Goal: Transaction & Acquisition: Purchase product/service

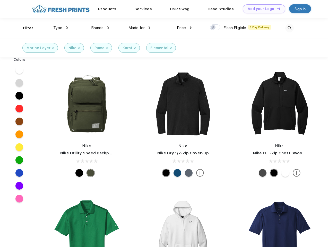
click at [262, 9] on link "Add your Logo Design Tool" at bounding box center [264, 8] width 42 height 9
click at [0, 0] on div "Design Tool" at bounding box center [0, 0] width 0 height 0
click at [276, 8] on link "Add your Logo Design Tool" at bounding box center [264, 8] width 42 height 9
click at [25, 28] on div "Filter" at bounding box center [28, 28] width 11 height 6
click at [61, 28] on span "Type" at bounding box center [57, 27] width 9 height 5
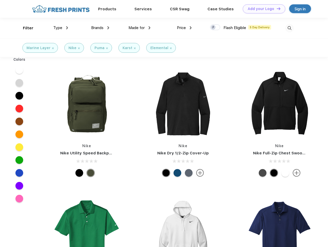
click at [100, 28] on span "Brands" at bounding box center [97, 27] width 12 height 5
click at [139, 28] on span "Made for" at bounding box center [136, 27] width 16 height 5
click at [184, 28] on span "Price" at bounding box center [181, 27] width 9 height 5
click at [215, 28] on div at bounding box center [215, 27] width 10 height 6
click at [213, 28] on input "checkbox" at bounding box center [211, 25] width 3 height 3
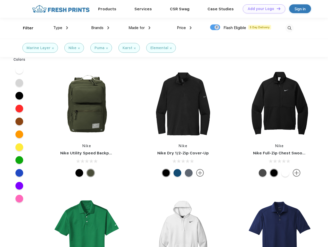
click at [289, 28] on img at bounding box center [289, 28] width 8 height 8
